Goal: Communication & Community: Answer question/provide support

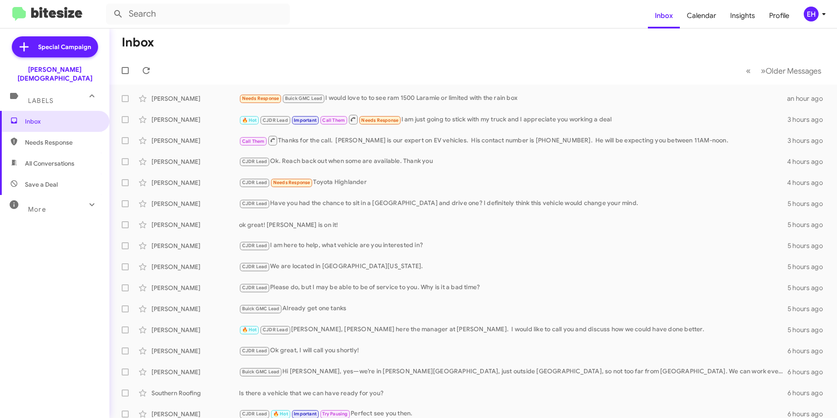
click at [50, 138] on span "Needs Response" at bounding box center [62, 142] width 74 height 9
type input "in:needs-response"
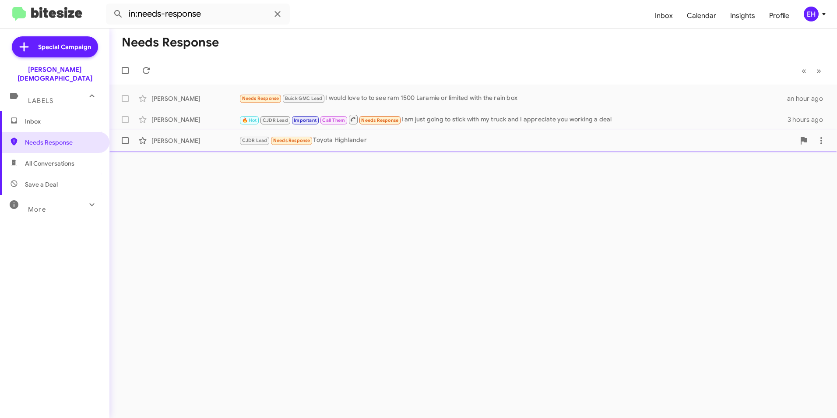
click at [173, 142] on div "[PERSON_NAME]" at bounding box center [196, 140] width 88 height 9
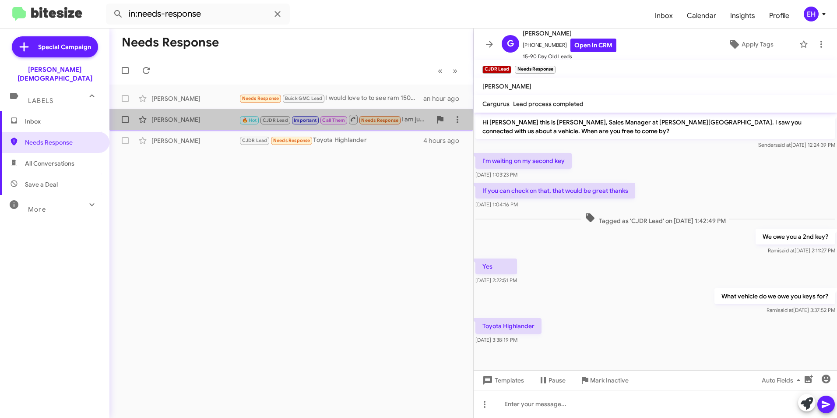
click at [246, 119] on span "🔥 Hot" at bounding box center [249, 120] width 15 height 6
